Goal: Communication & Community: Answer question/provide support

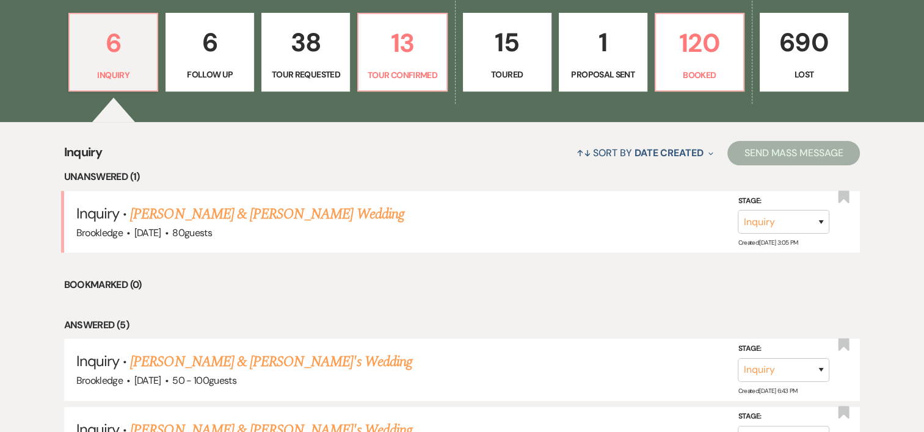
scroll to position [359, 0]
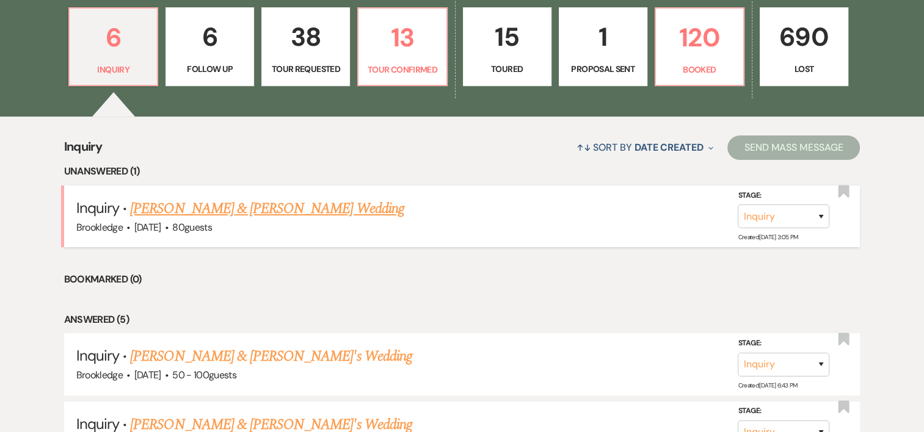
click at [253, 208] on link "[PERSON_NAME] & [PERSON_NAME] Wedding" at bounding box center [266, 209] width 273 height 22
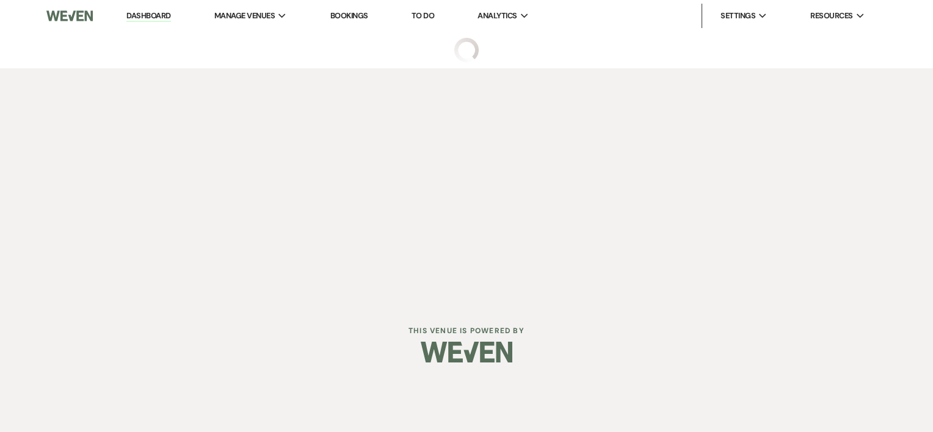
select select "5"
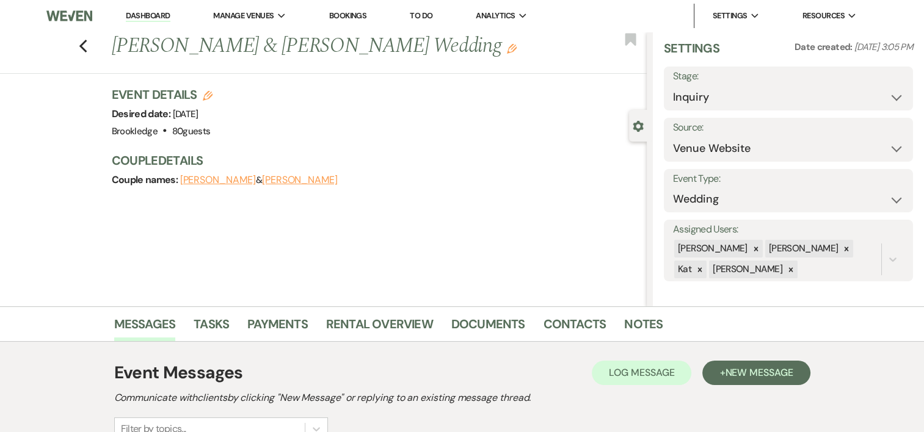
scroll to position [359, 0]
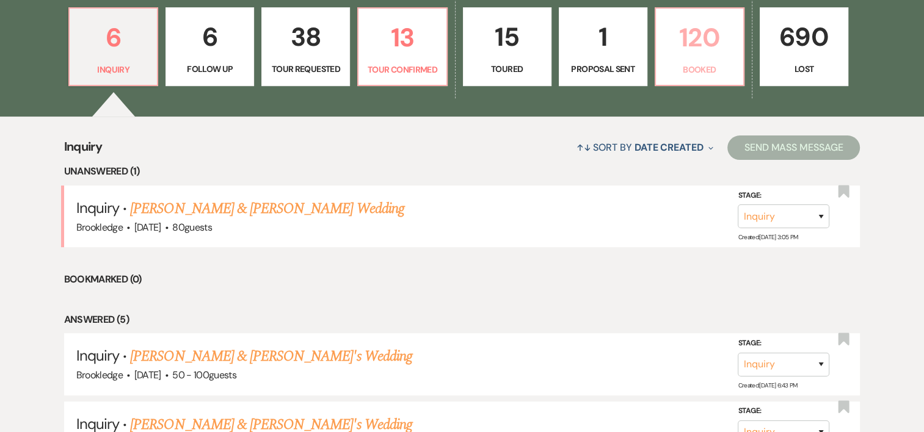
click at [707, 54] on p "120" at bounding box center [699, 37] width 73 height 41
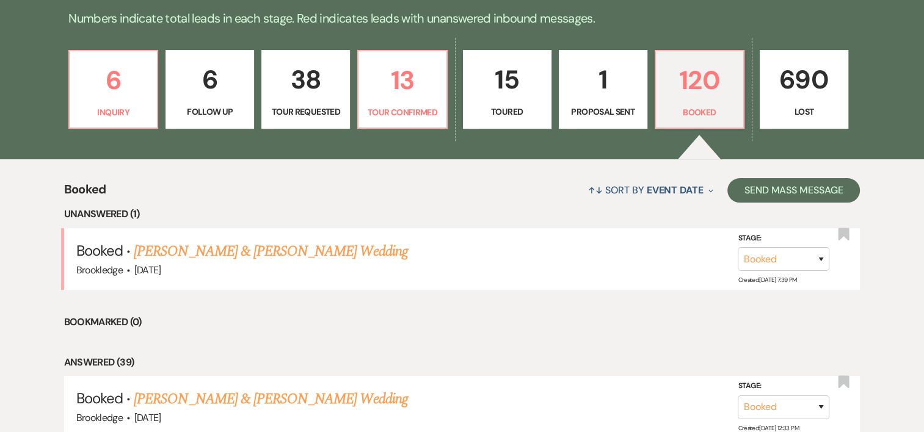
scroll to position [308, 0]
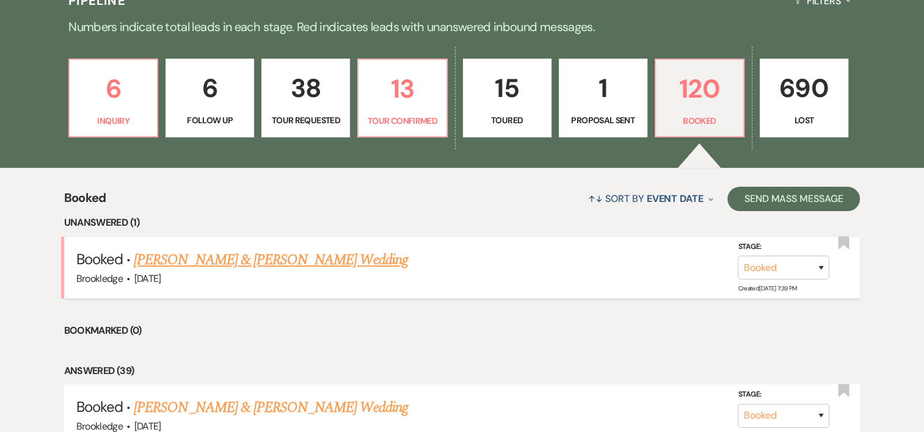
click at [250, 257] on link "[PERSON_NAME] & [PERSON_NAME] Wedding" at bounding box center [270, 260] width 273 height 22
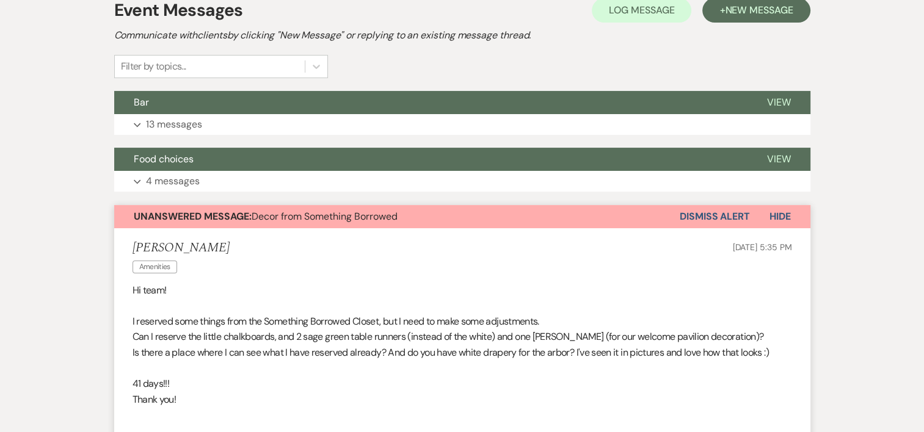
scroll to position [253, 0]
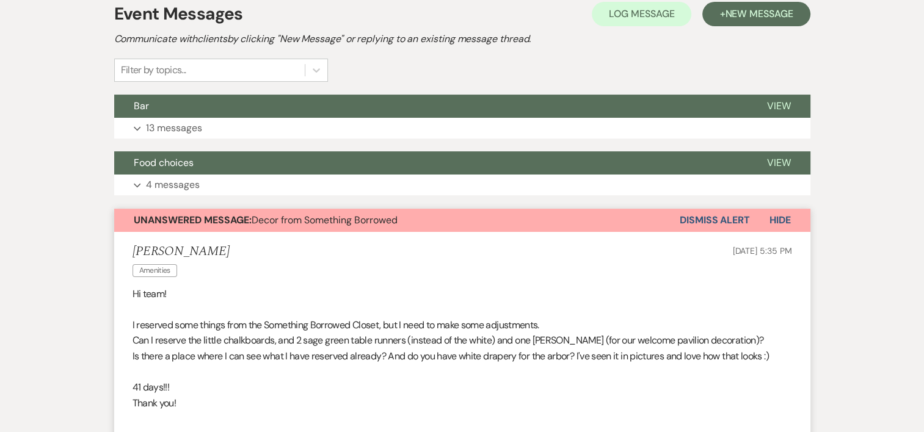
click at [734, 222] on button "Dismiss Alert" at bounding box center [714, 220] width 70 height 23
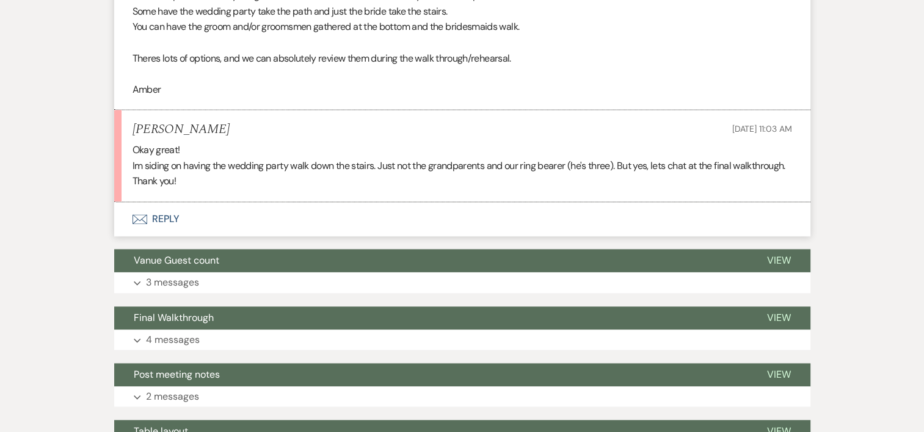
scroll to position [1709, 0]
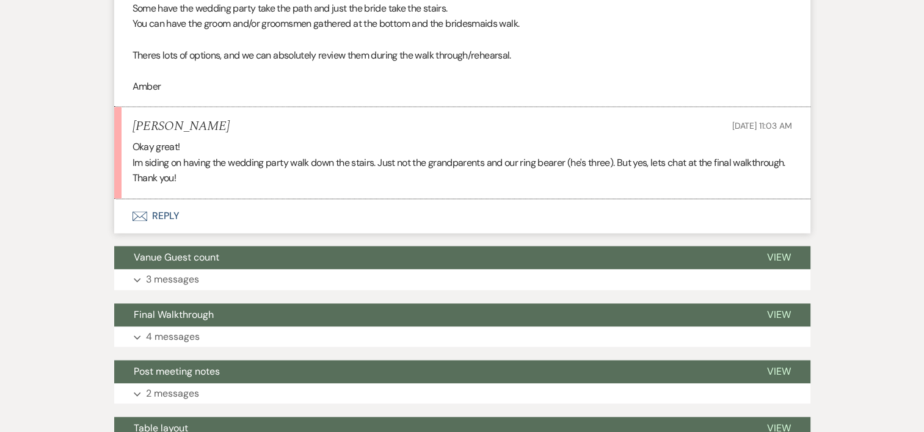
click at [157, 209] on button "Envelope Reply" at bounding box center [462, 216] width 696 height 34
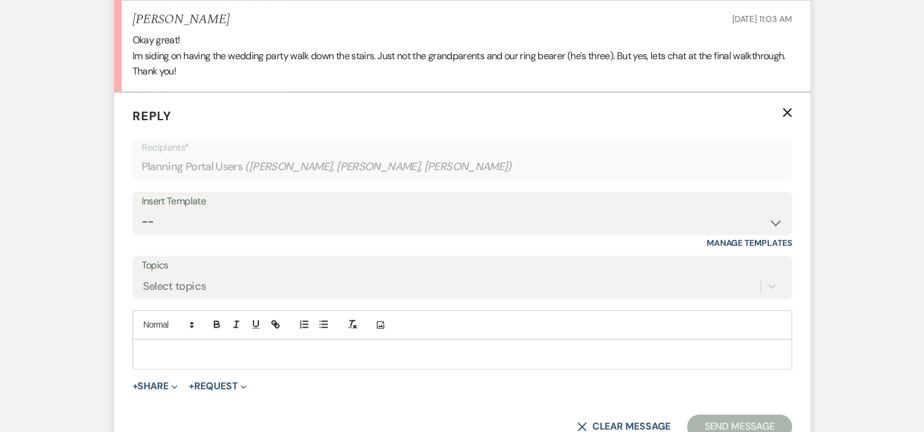
scroll to position [1817, 0]
click at [175, 342] on div at bounding box center [462, 353] width 658 height 28
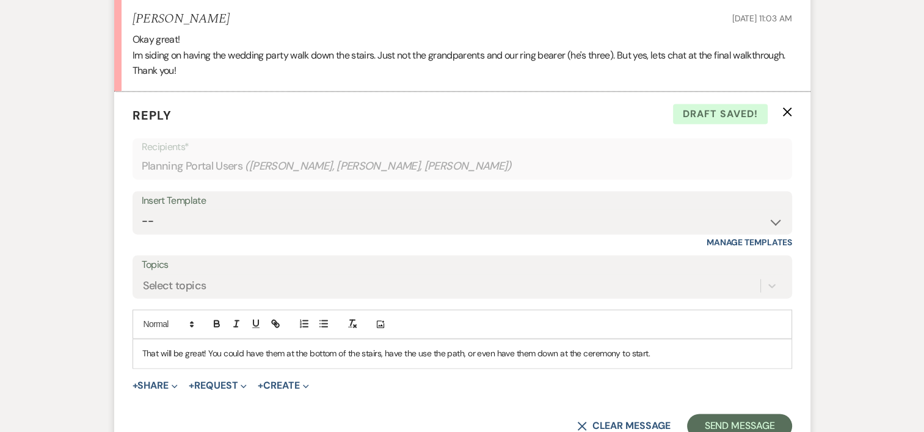
click at [219, 350] on p "That will be great! You could have them at the bottom of the stairs, have the u…" at bounding box center [462, 353] width 640 height 13
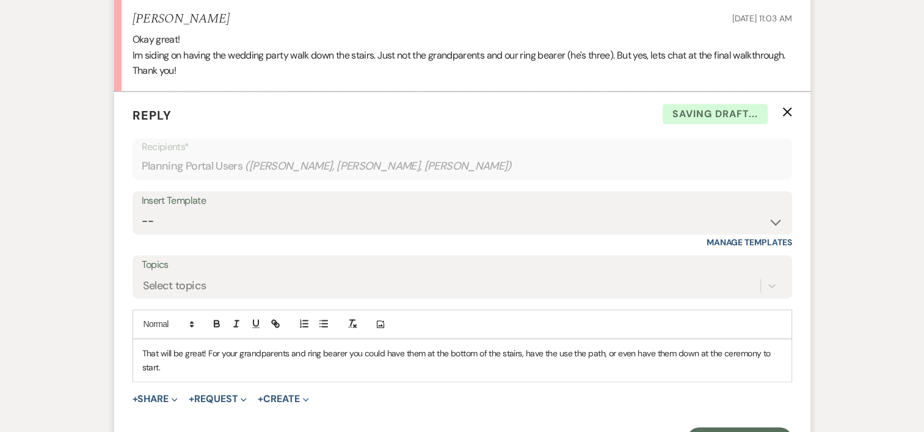
click at [195, 371] on div "That will be great! For your grandparents and ring bearer you could have them a…" at bounding box center [462, 360] width 658 height 42
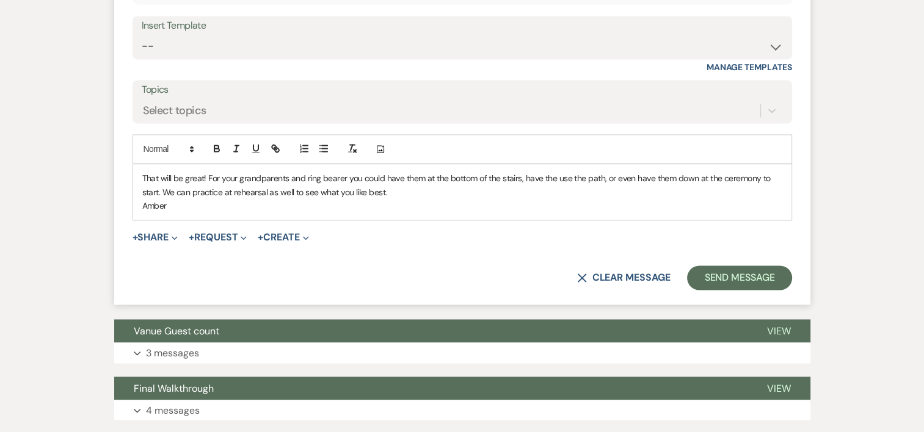
scroll to position [2098, 0]
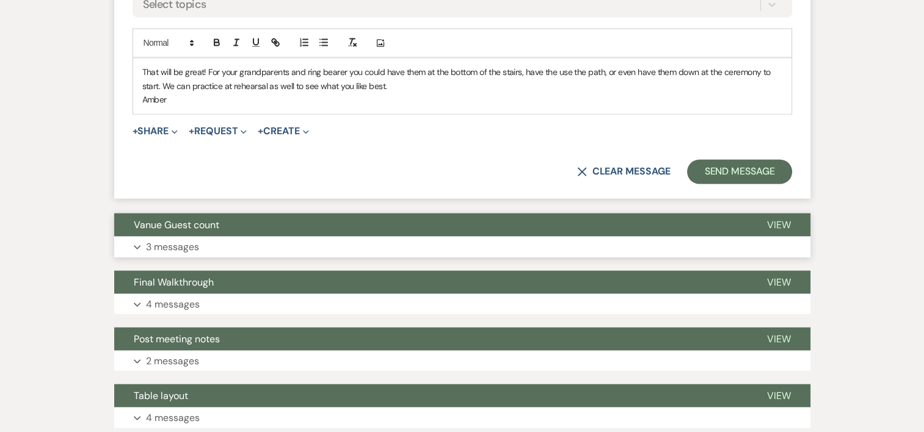
click at [167, 240] on p "3 messages" at bounding box center [172, 247] width 53 height 16
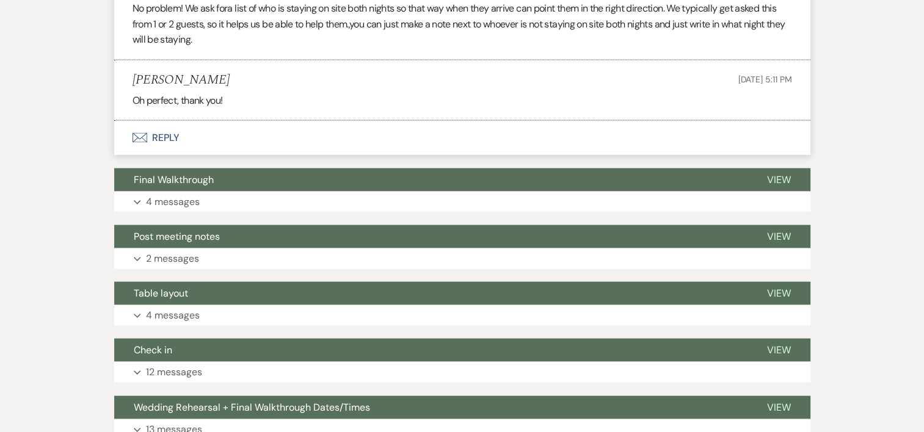
scroll to position [2540, 0]
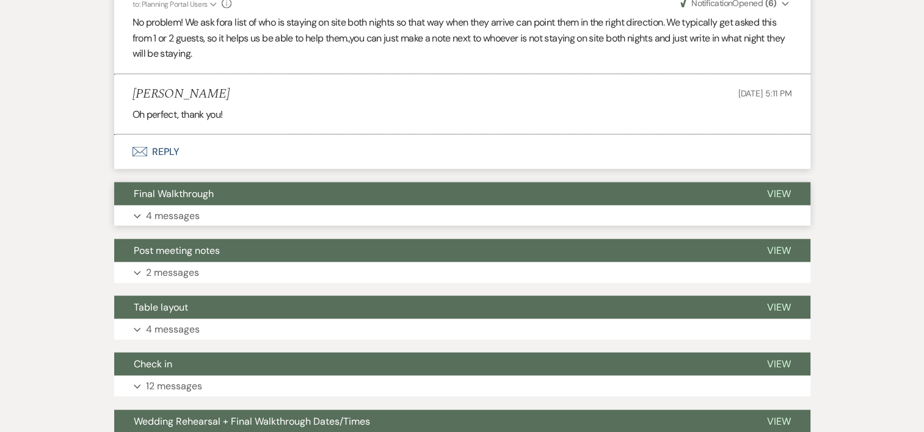
click at [184, 210] on p "4 messages" at bounding box center [173, 216] width 54 height 16
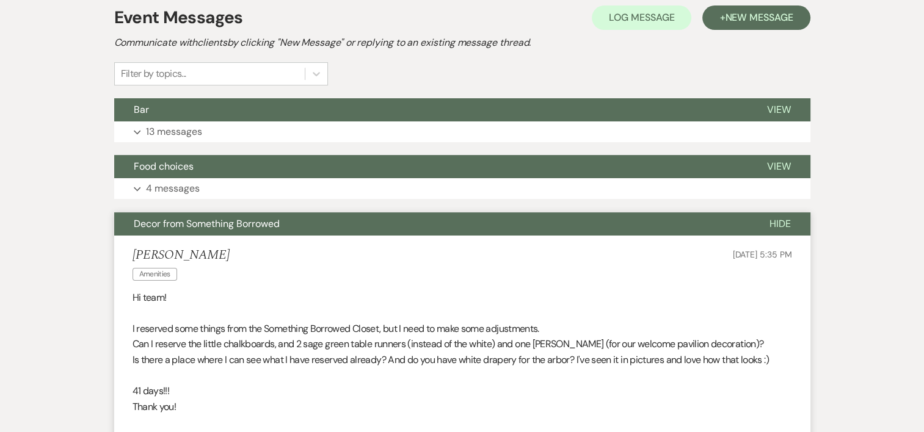
scroll to position [0, 0]
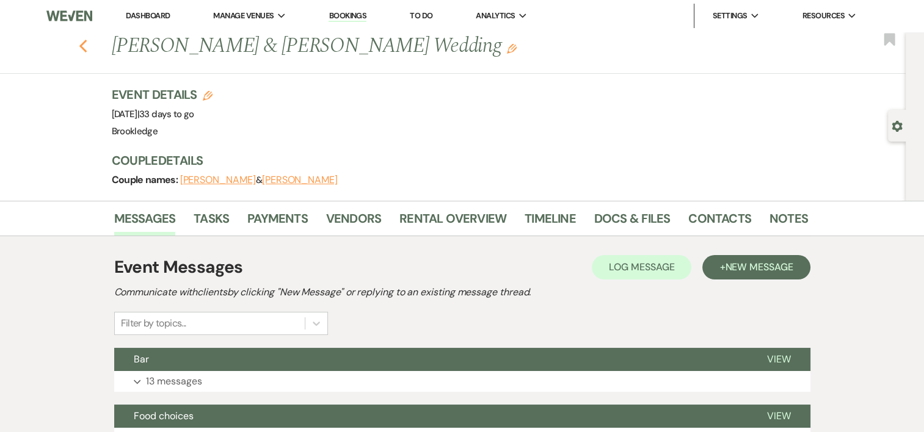
click at [84, 53] on icon "Previous" at bounding box center [83, 46] width 9 height 15
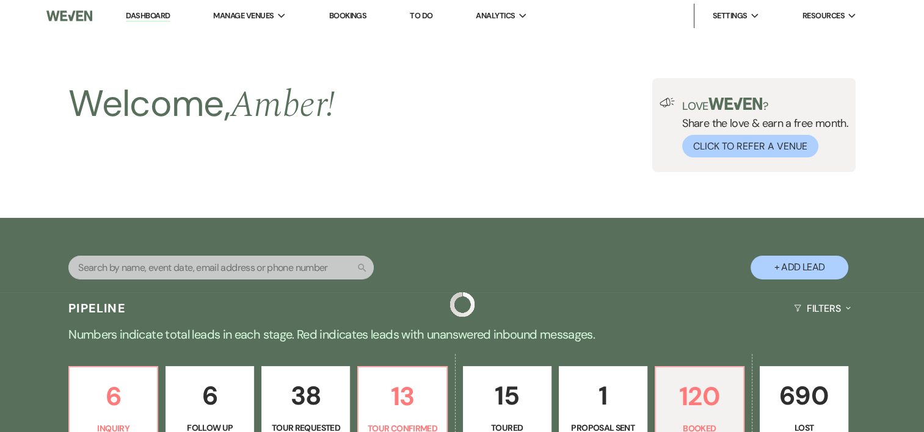
scroll to position [308, 0]
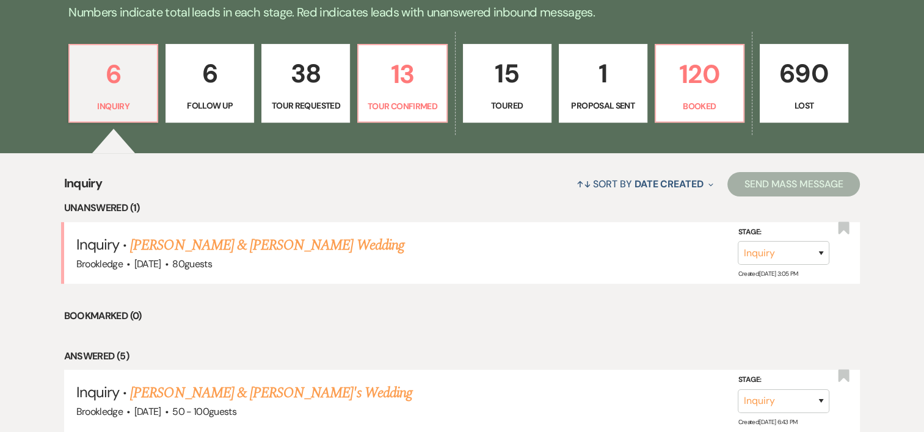
scroll to position [325, 0]
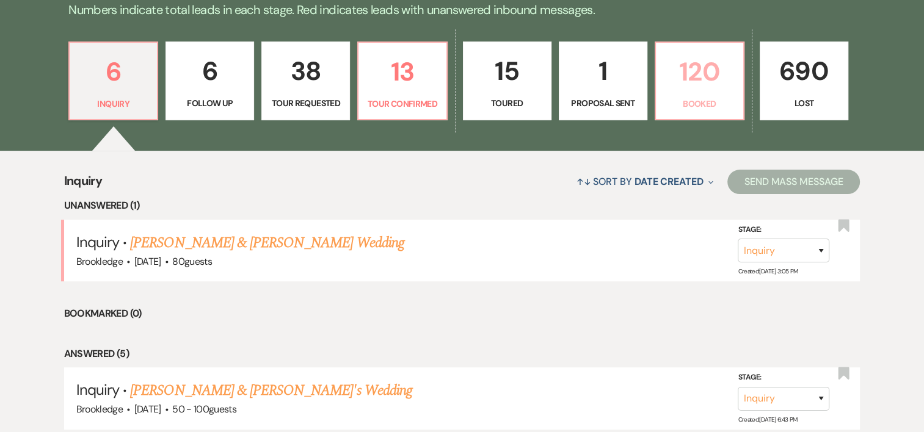
click at [695, 76] on p "120" at bounding box center [699, 71] width 73 height 41
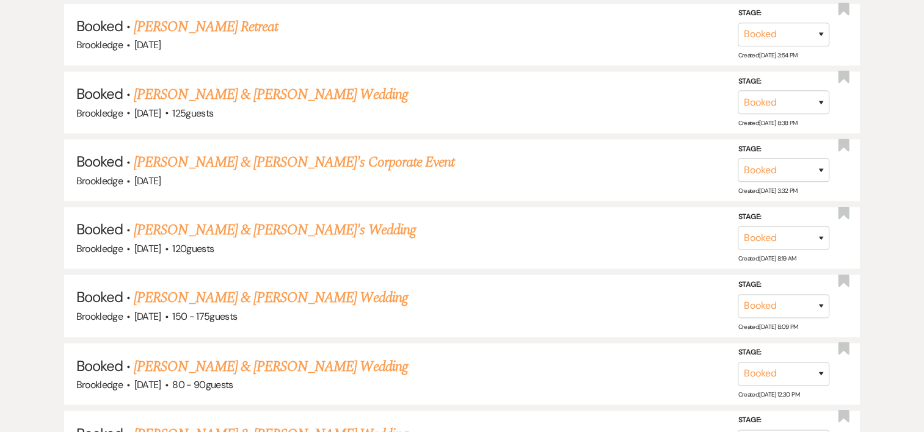
scroll to position [6673, 0]
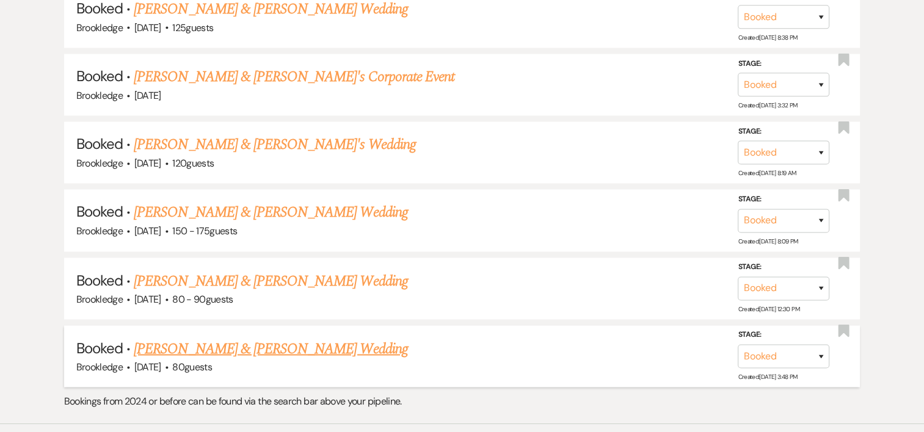
click at [258, 338] on link "[PERSON_NAME] & [PERSON_NAME] Wedding" at bounding box center [270, 349] width 273 height 22
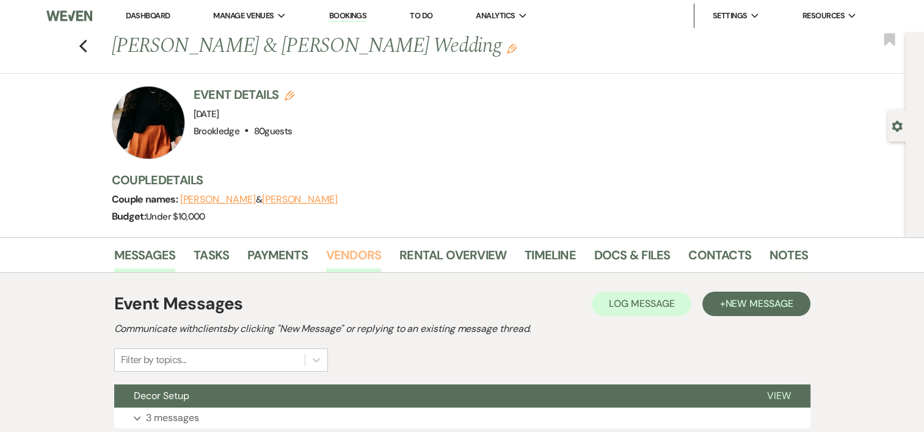
click at [363, 256] on link "Vendors" at bounding box center [353, 258] width 55 height 27
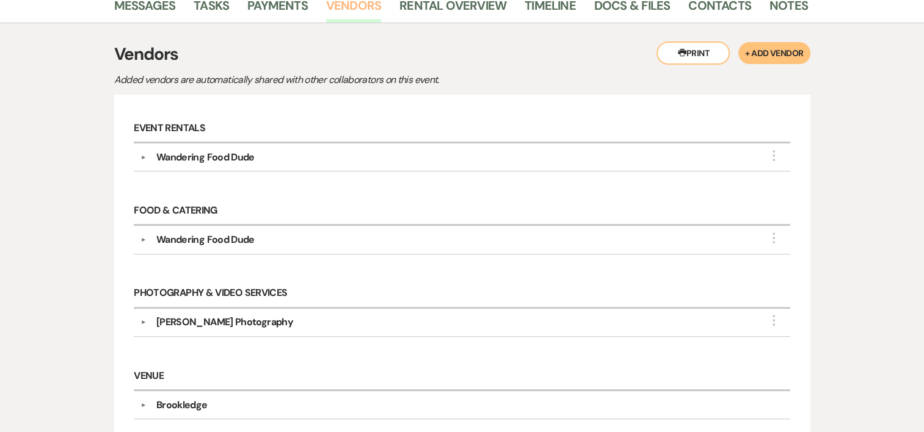
scroll to position [256, 0]
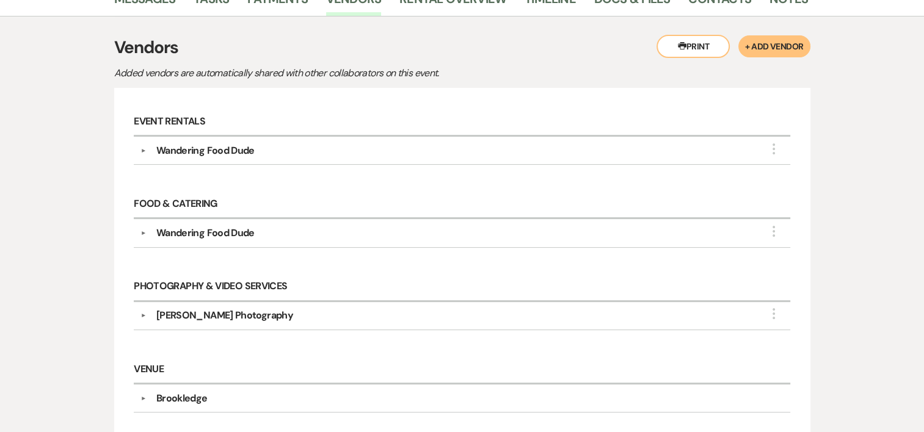
click at [234, 152] on div "Wandering Food Dude" at bounding box center [205, 150] width 98 height 15
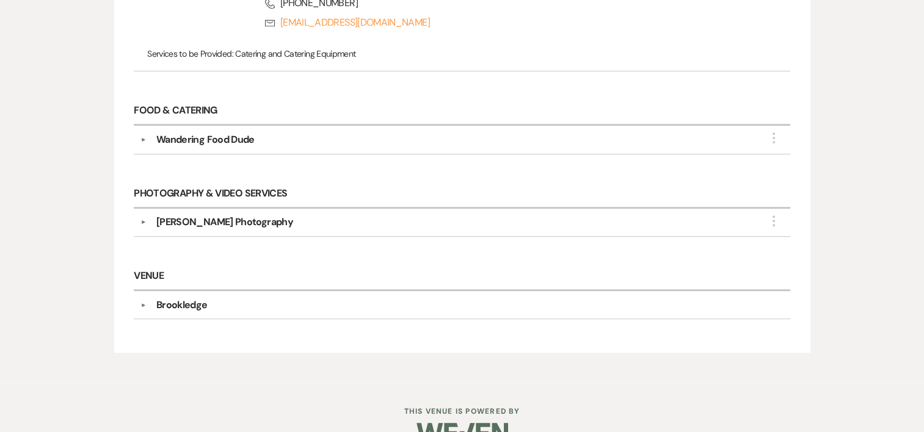
scroll to position [542, 0]
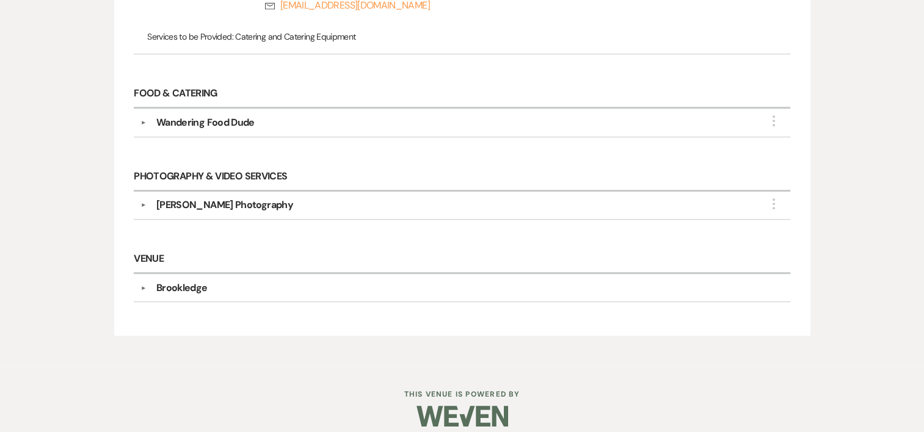
click at [172, 206] on div "[PERSON_NAME] Photography" at bounding box center [224, 205] width 137 height 15
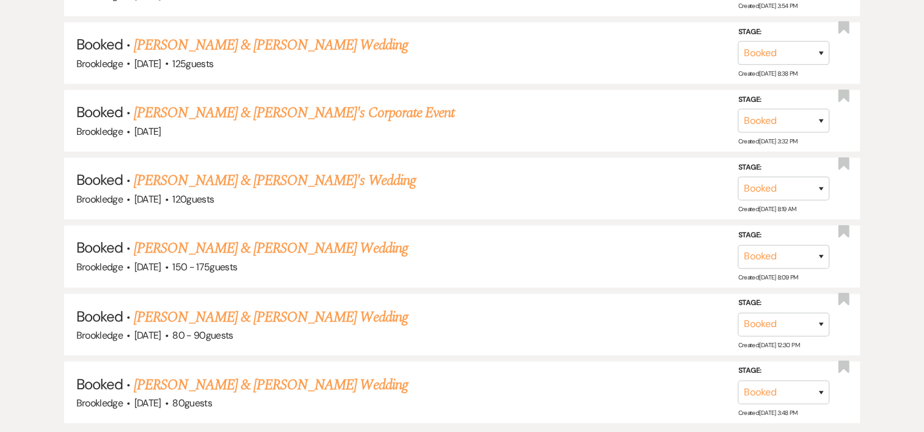
scroll to position [6659, 0]
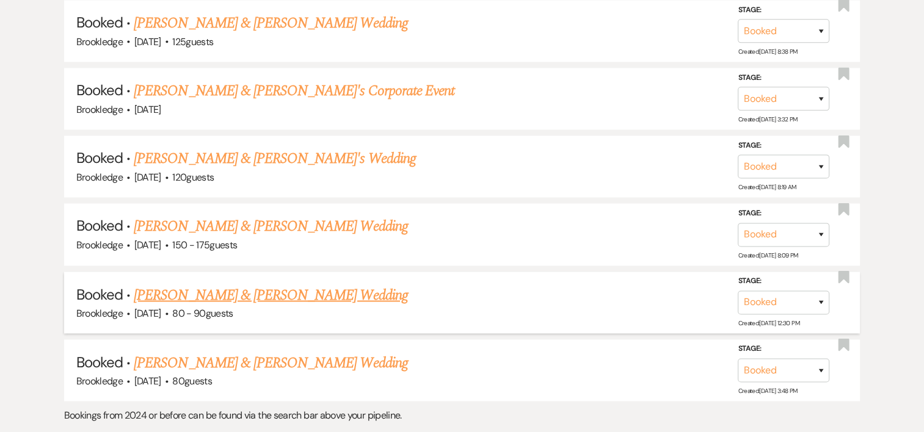
click at [209, 284] on link "[PERSON_NAME] & [PERSON_NAME] Wedding" at bounding box center [270, 295] width 273 height 22
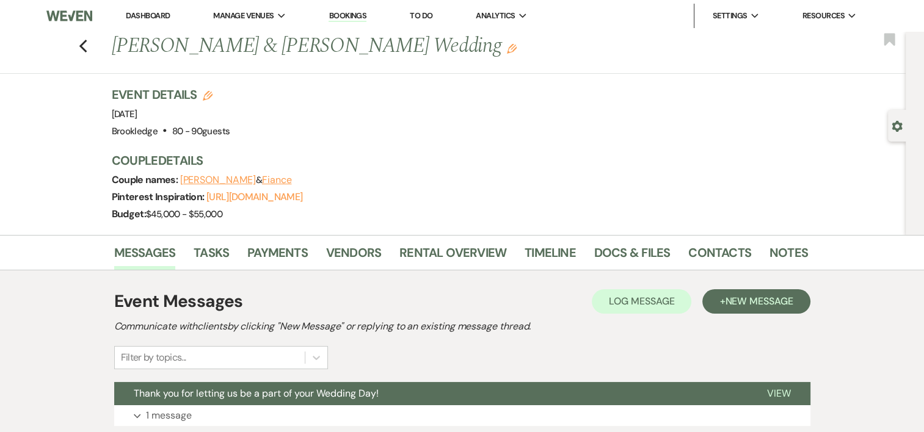
drag, startPoint x: 921, startPoint y: 89, endPoint x: 935, endPoint y: 232, distance: 143.5
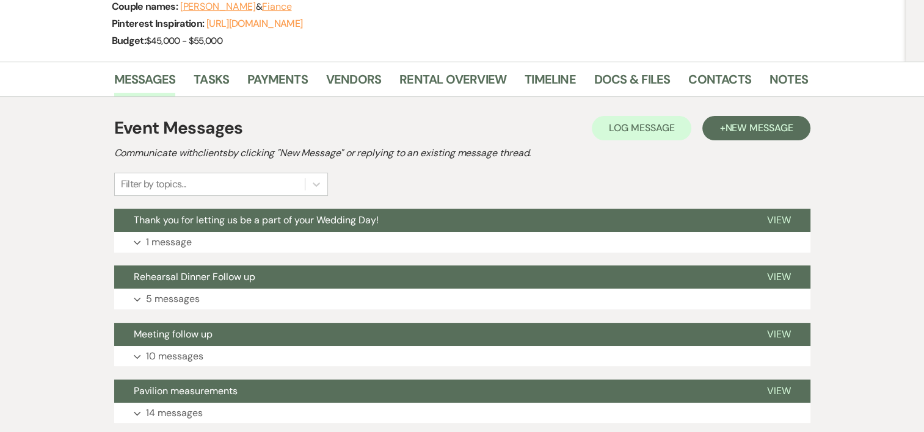
scroll to position [168, 0]
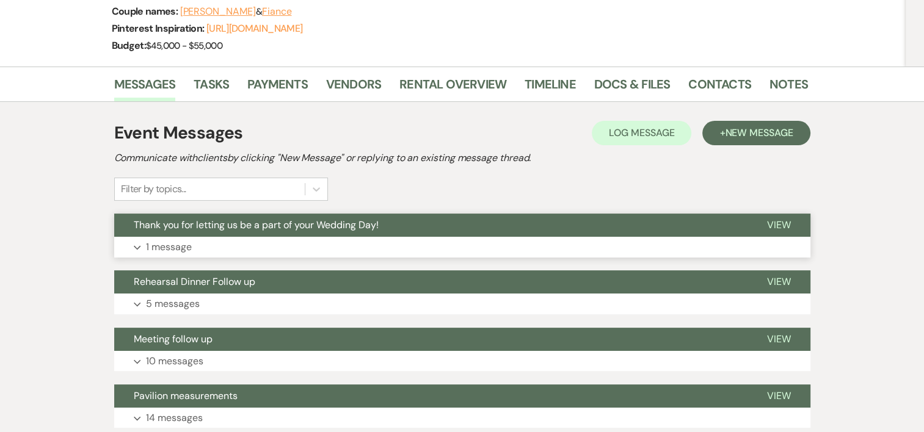
click at [170, 247] on p "1 message" at bounding box center [169, 247] width 46 height 16
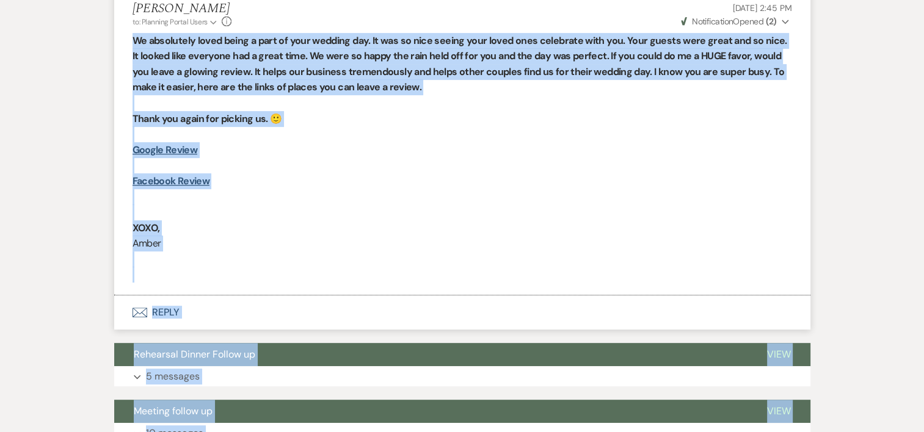
scroll to position [649, 0]
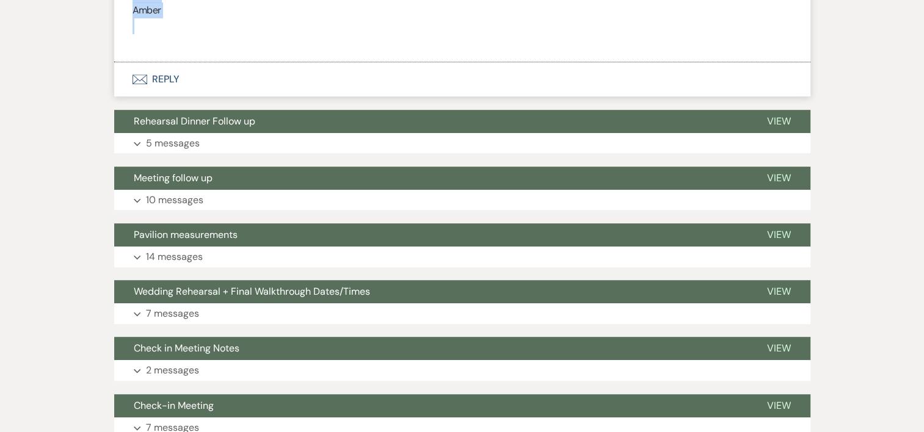
drag, startPoint x: 127, startPoint y: 286, endPoint x: 165, endPoint y: 24, distance: 264.6
drag, startPoint x: 165, startPoint y: 24, endPoint x: 151, endPoint y: 12, distance: 18.2
copy div "We absolutely loved being a part of your wedding day. It was so nice seeing you…"
